Goal: Check status: Check status

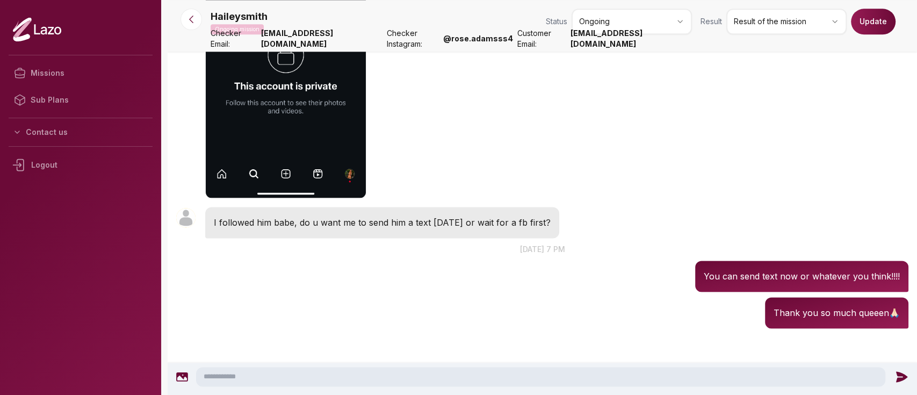
scroll to position [870, 0]
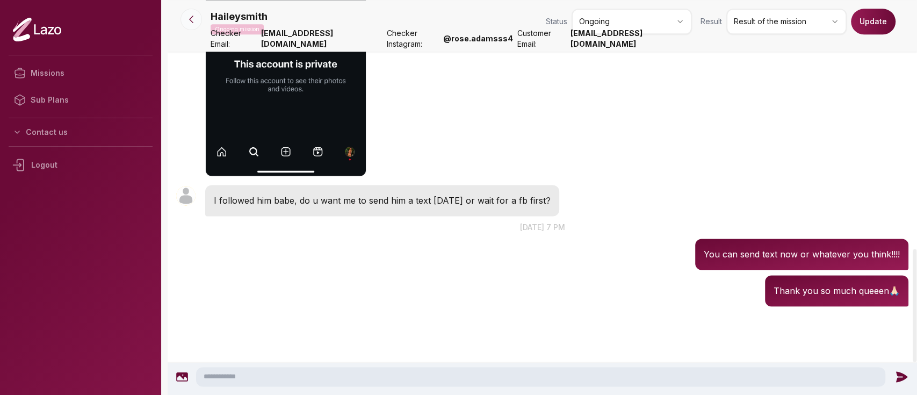
click at [195, 19] on icon at bounding box center [191, 19] width 11 height 11
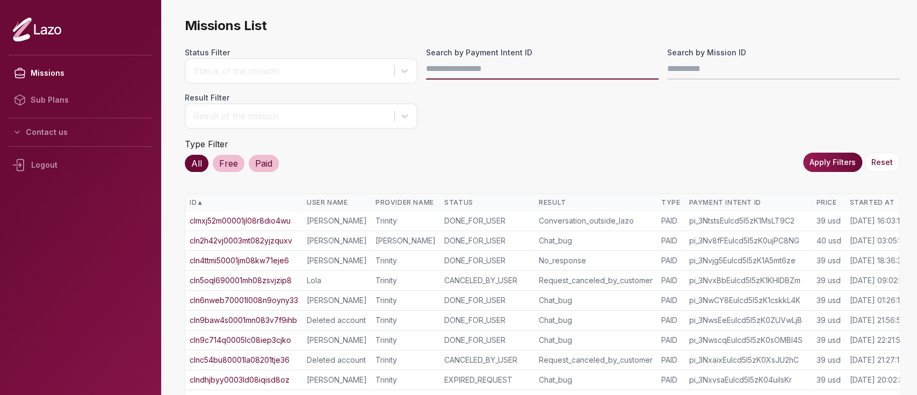
click at [433, 71] on input "Search by Payment Intent ID" at bounding box center [542, 68] width 233 height 21
paste input "**********"
type input "**********"
click at [831, 167] on button "Apply Filters" at bounding box center [832, 162] width 59 height 19
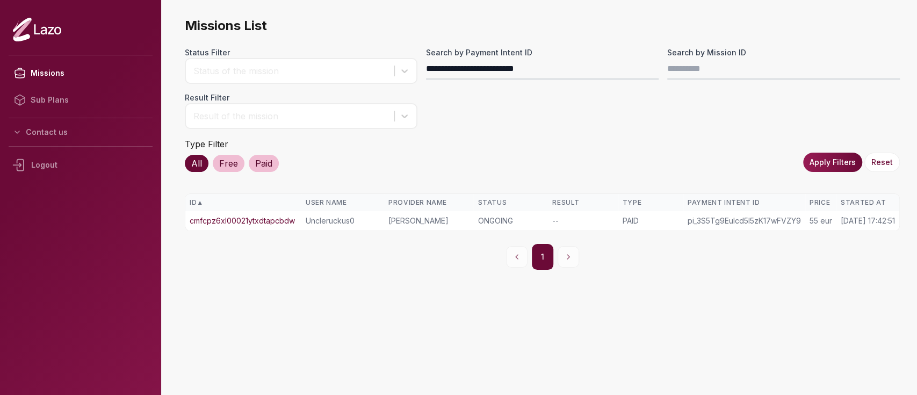
click at [251, 211] on td "cmfcpz6xl00021ytxdtapcbdw" at bounding box center [243, 220] width 116 height 19
click at [252, 215] on link "cmfcpz6xl00021ytxdtapcbdw" at bounding box center [242, 220] width 105 height 11
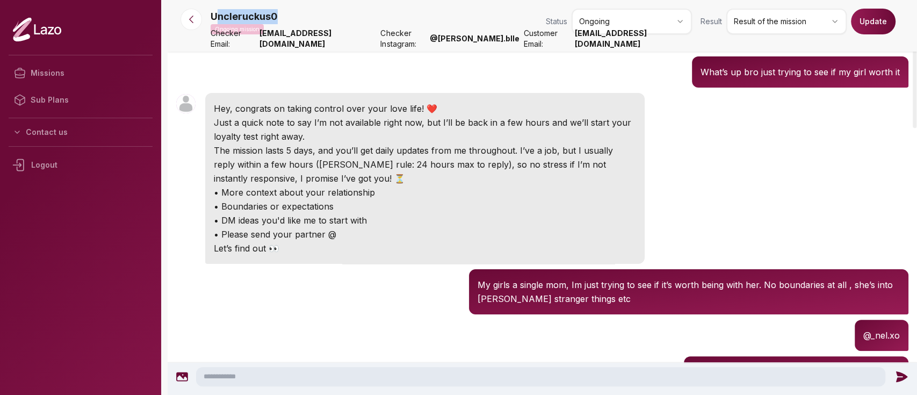
scroll to position [67, 0]
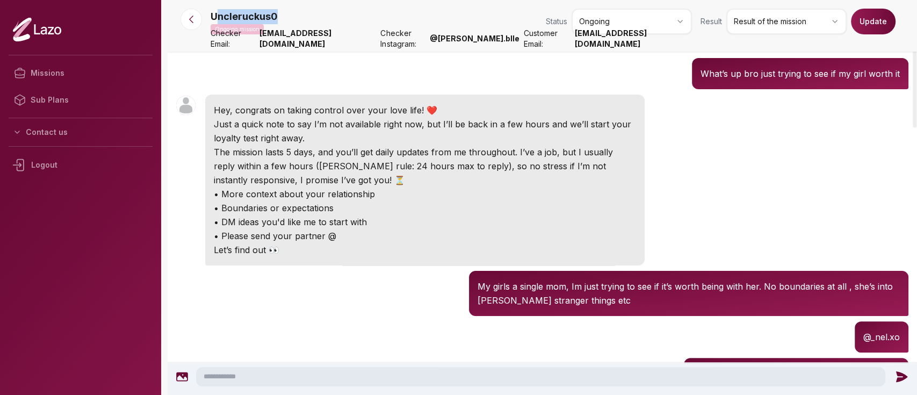
drag, startPoint x: 215, startPoint y: 16, endPoint x: 297, endPoint y: 15, distance: 82.2
click at [297, 15] on div "Uncleruckus0 Ongoing mission Status Ongoing Result Result of the mission Update" at bounding box center [560, 24] width 698 height 30
copy p "ncleruckus0"
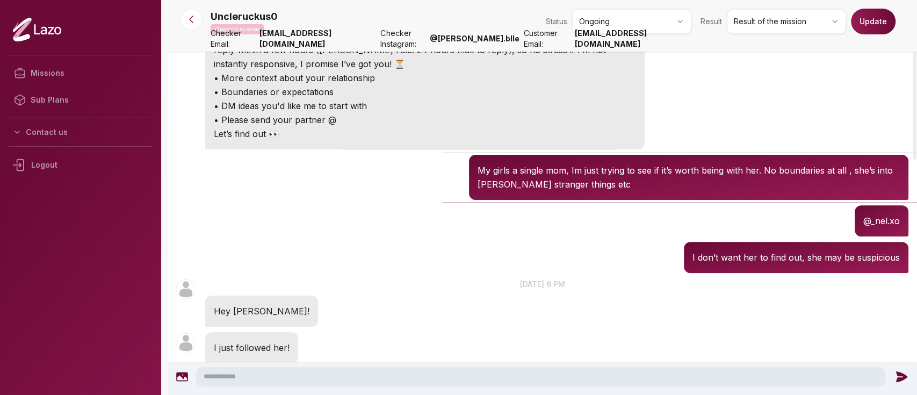
click at [397, 166] on div "Uncleruckus0 17:45 My girls a single mom, Im just trying to see if it’s worth b…" at bounding box center [542, 177] width 749 height 50
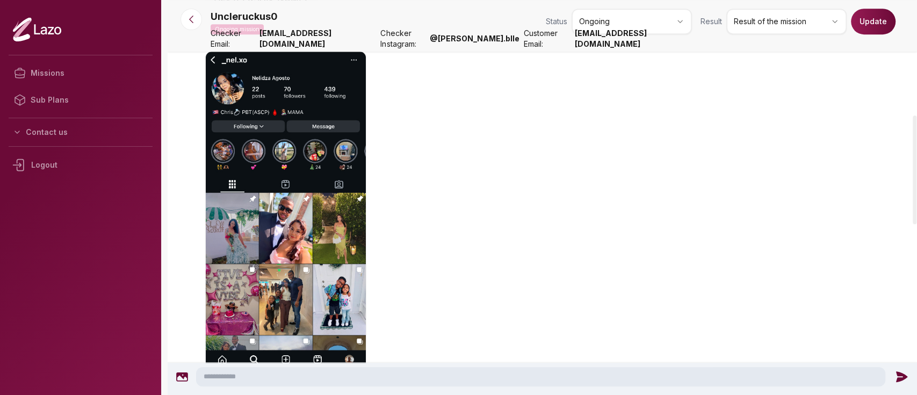
scroll to position [394, 0]
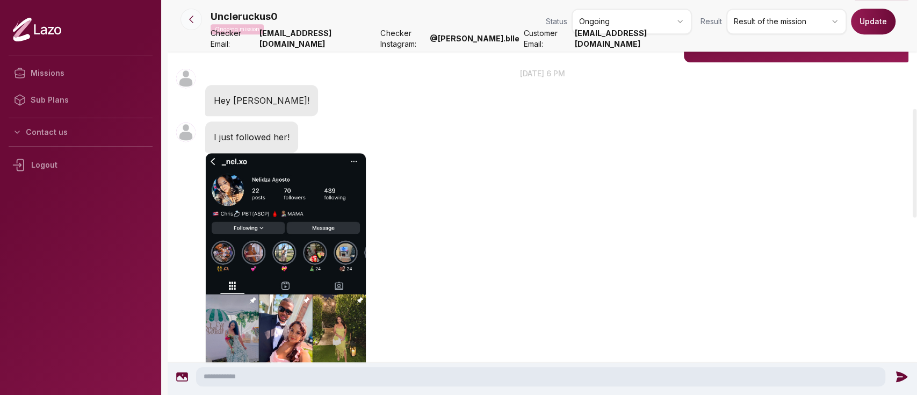
click at [189, 19] on icon at bounding box center [191, 19] width 11 height 11
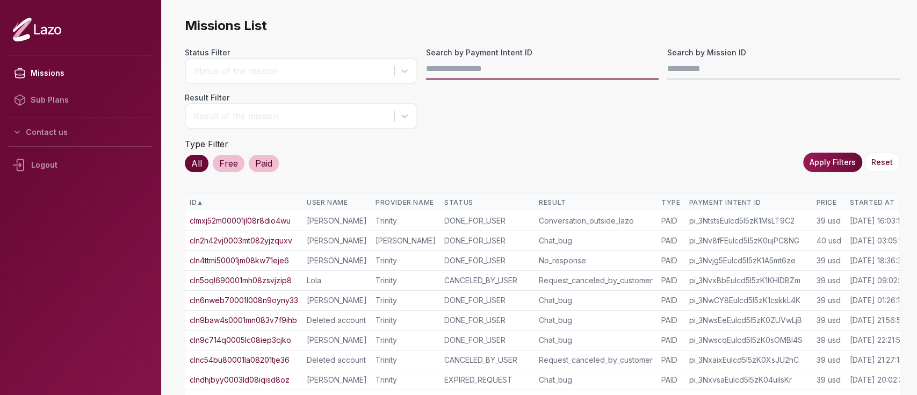
click at [464, 75] on input "Search by Payment Intent ID" at bounding box center [542, 68] width 233 height 21
paste input "**********"
type input "**********"
click at [853, 158] on button "Apply Filters" at bounding box center [832, 162] width 59 height 19
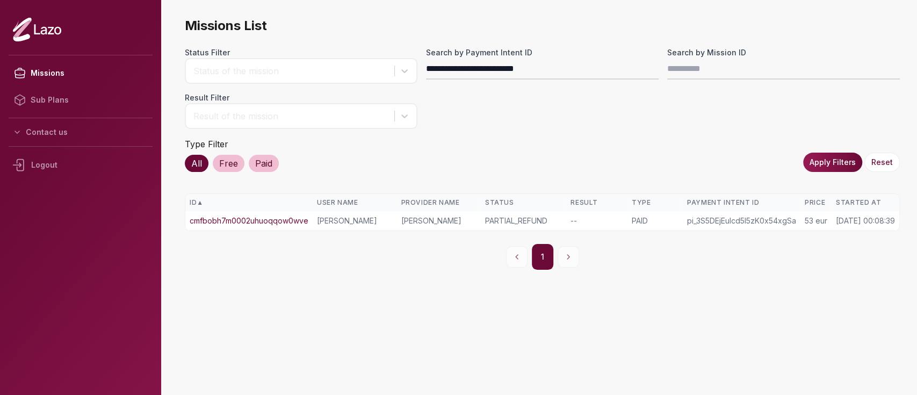
click at [292, 216] on link "cmfbobh7m0002uhuoqqow0wve" at bounding box center [249, 220] width 119 height 11
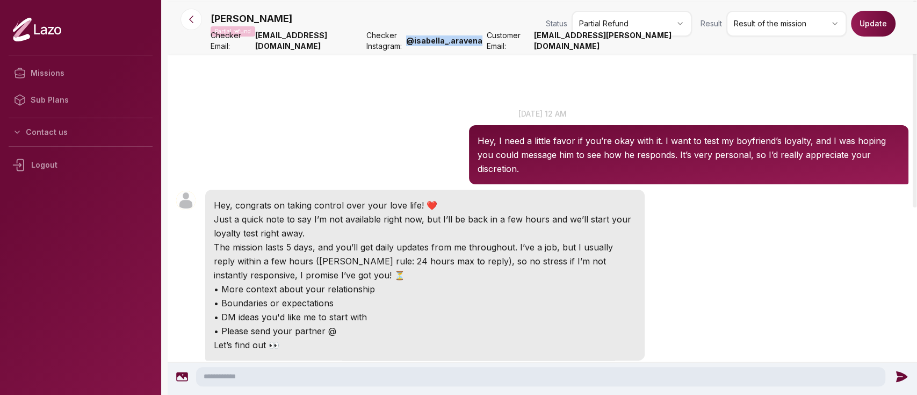
drag, startPoint x: 511, startPoint y: 47, endPoint x: 436, endPoint y: 48, distance: 75.7
click at [436, 48] on div "Checker Email: jules12@getlazo.app Checker Instagram: @ isabella_.aravena Custo…" at bounding box center [451, 40] width 481 height 21
click at [436, 46] on strong "@ isabella_.aravena" at bounding box center [444, 40] width 76 height 11
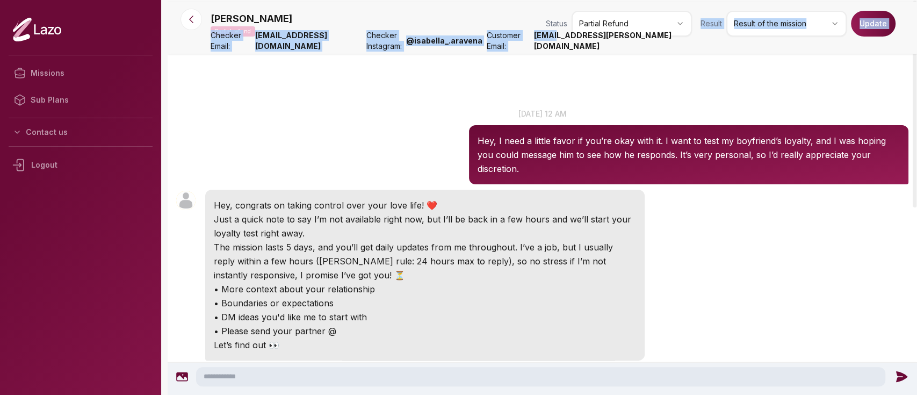
drag, startPoint x: 699, startPoint y: 50, endPoint x: 607, endPoint y: 50, distance: 91.3
click at [607, 50] on nav "Erika Partial refund Status Partial Refund Result Result of the mission Update …" at bounding box center [542, 28] width 749 height 52
click at [607, 50] on strong "princesse.erika@yahoo.com" at bounding box center [613, 40] width 158 height 21
drag, startPoint x: 585, startPoint y: 45, endPoint x: 691, endPoint y: 49, distance: 105.4
click at [691, 49] on strong "princesse.erika@yahoo.com" at bounding box center [613, 40] width 158 height 21
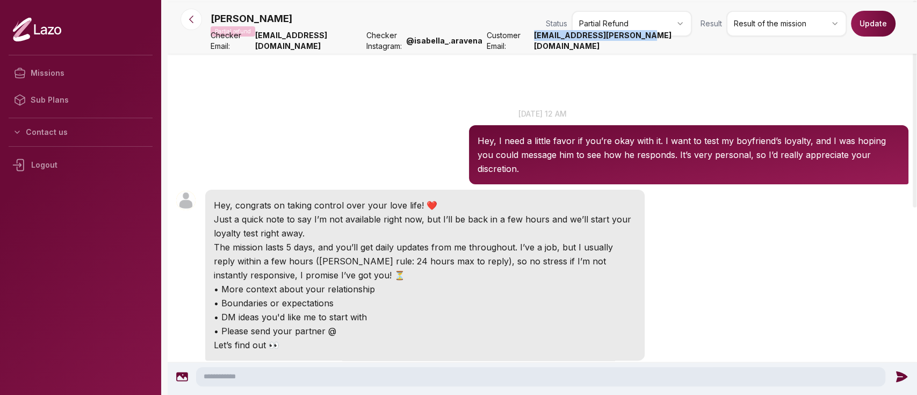
copy strong "princesse.erika@yahoo.com"
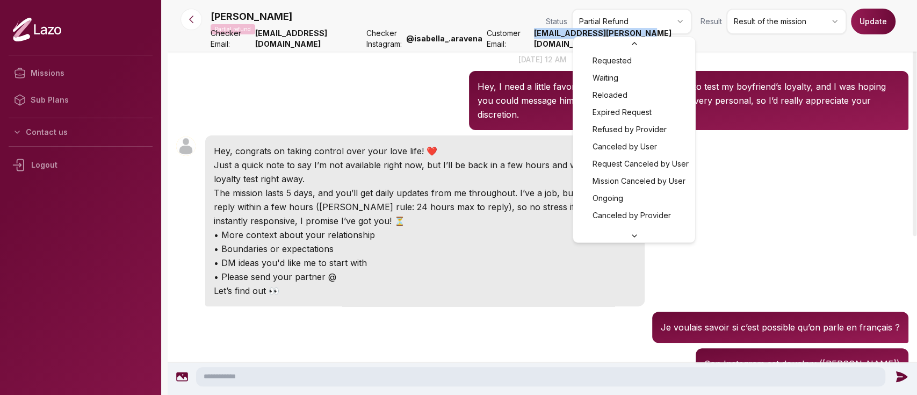
click at [623, 29] on html "Missions Sub Plans Contact us Logout Erika Partial refund Status Partial Refund…" at bounding box center [458, 197] width 917 height 395
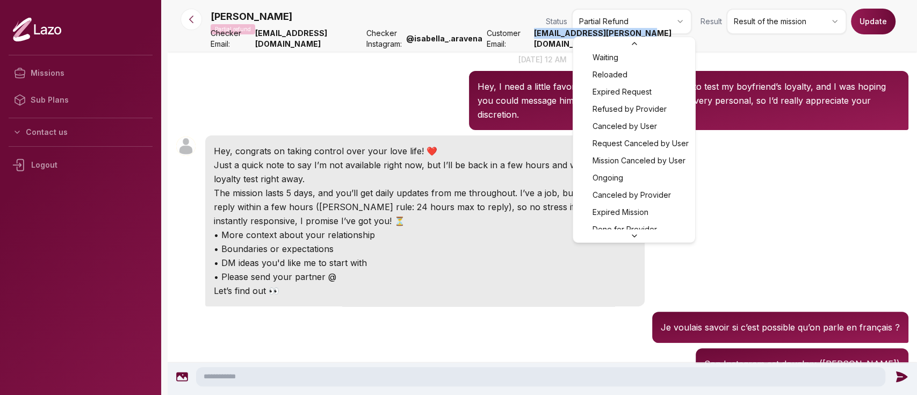
scroll to position [20, 0]
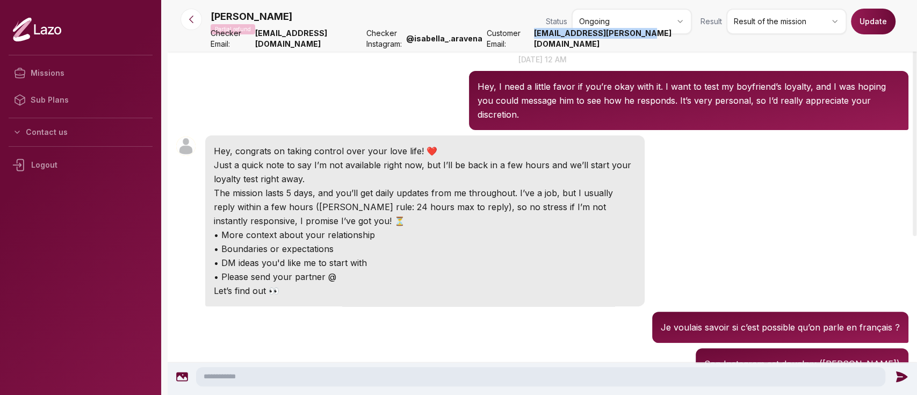
click at [877, 23] on button "Update" at bounding box center [873, 22] width 45 height 26
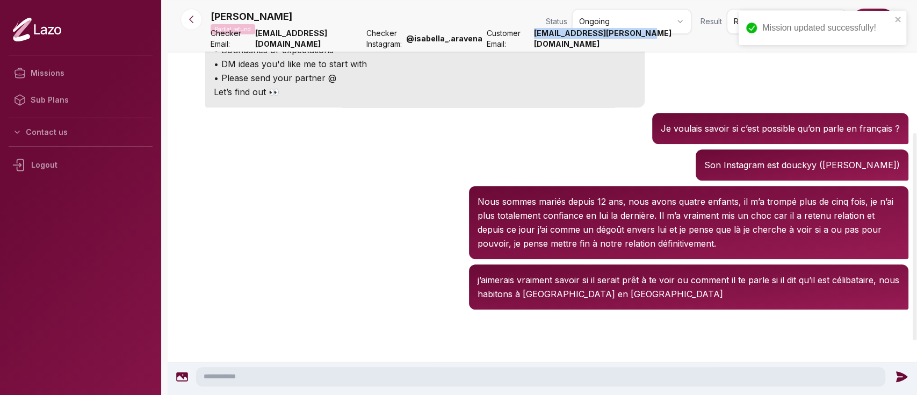
scroll to position [250, 0]
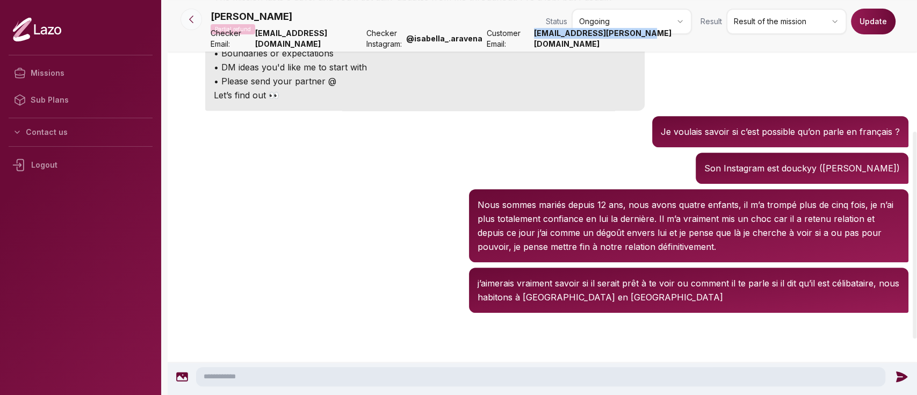
click at [190, 23] on icon at bounding box center [191, 19] width 11 height 11
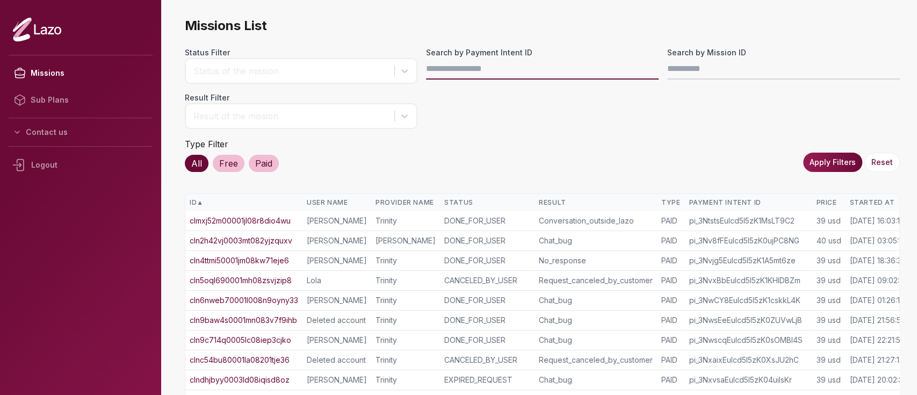
click at [439, 76] on input "Search by Payment Intent ID" at bounding box center [542, 68] width 233 height 21
paste input "**********"
type input "**********"
click at [827, 162] on button "Apply Filters" at bounding box center [832, 162] width 59 height 19
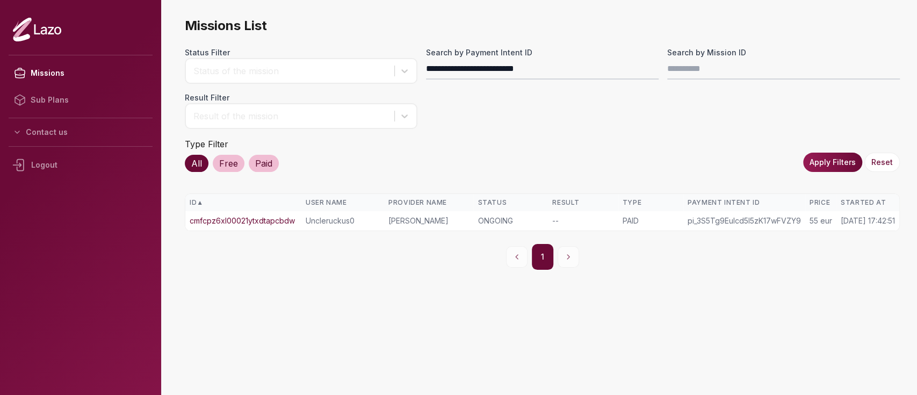
click at [278, 221] on link "cmfcpz6xl00021ytxdtapcbdw" at bounding box center [242, 220] width 105 height 11
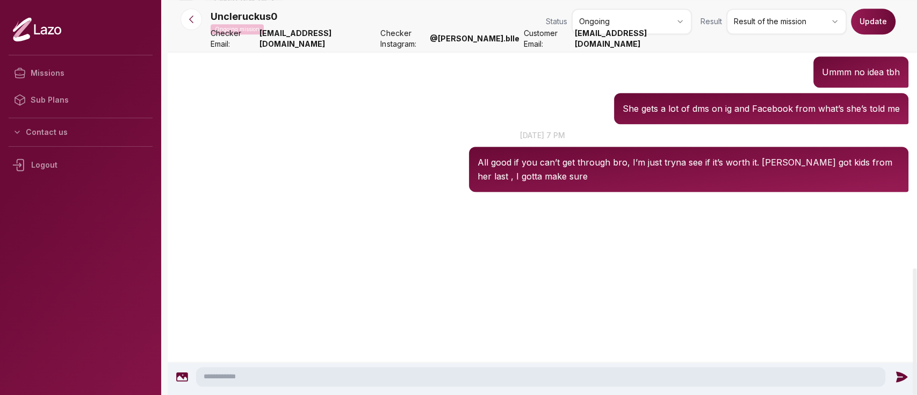
scroll to position [923, 0]
